Goal: Task Accomplishment & Management: Manage account settings

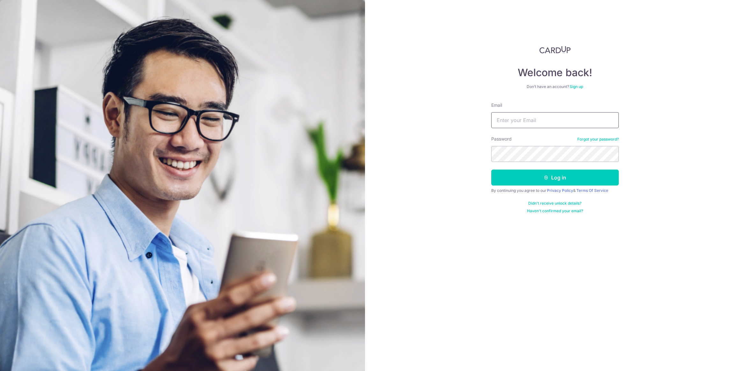
click at [547, 117] on input "Email" at bounding box center [555, 120] width 128 height 16
type input "[EMAIL_ADDRESS][DOMAIN_NAME]"
click at [548, 175] on icon "submit" at bounding box center [546, 177] width 5 height 5
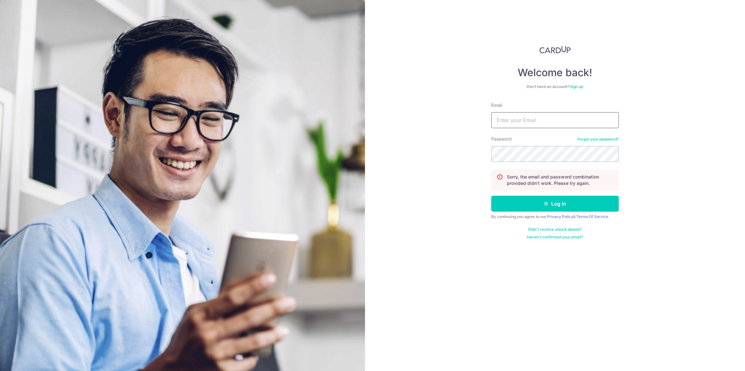
click at [539, 123] on input "Email" at bounding box center [555, 120] width 128 height 16
type input "[DOMAIN_NAME][EMAIL_ADDRESS][DOMAIN_NAME]"
click at [550, 203] on button "Log in" at bounding box center [555, 204] width 128 height 16
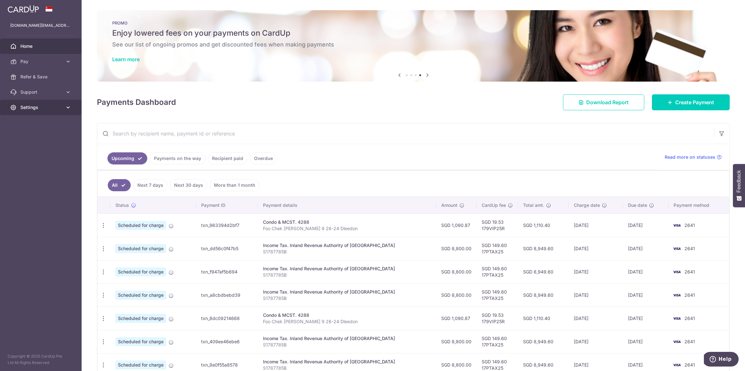
click at [31, 108] on span "Settings" at bounding box center [41, 107] width 42 height 6
click at [23, 139] on span "Logout" at bounding box center [41, 138] width 42 height 6
